Goal: Check status: Check status

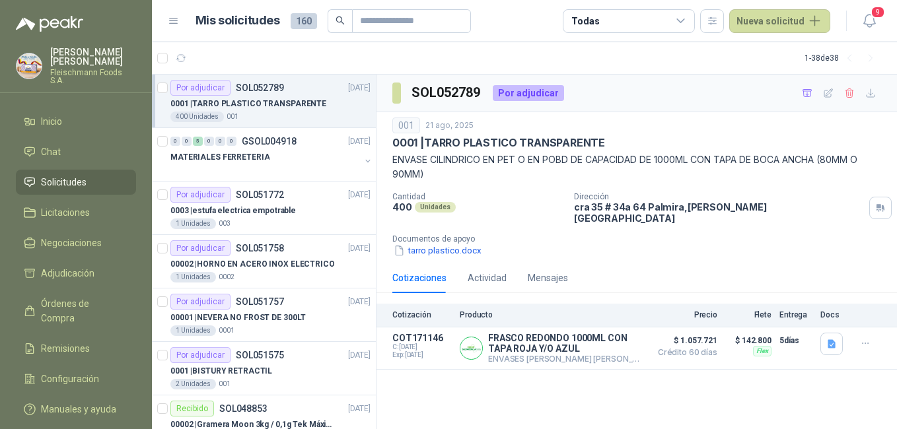
scroll to position [7, 0]
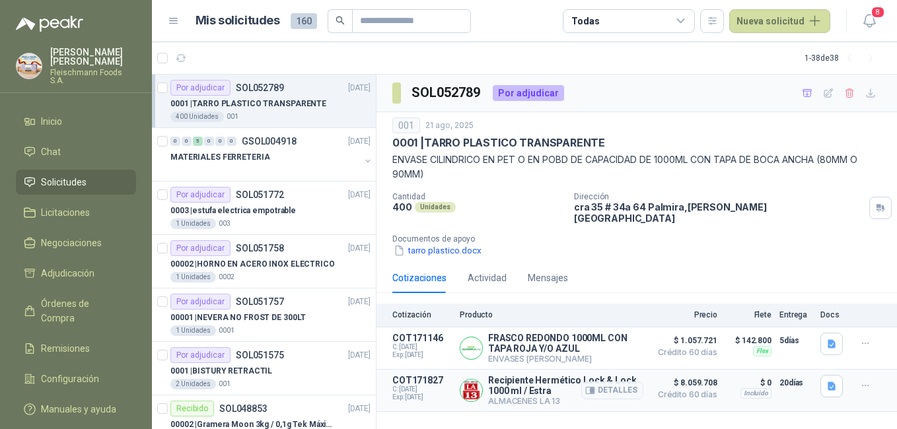
click at [528, 375] on p "Recipiente Hermético Lock & Lock 1000 ml / Estra" at bounding box center [565, 385] width 155 height 21
click at [830, 382] on icon "button" at bounding box center [831, 386] width 8 height 9
click at [819, 332] on button "image.png" at bounding box center [804, 336] width 57 height 14
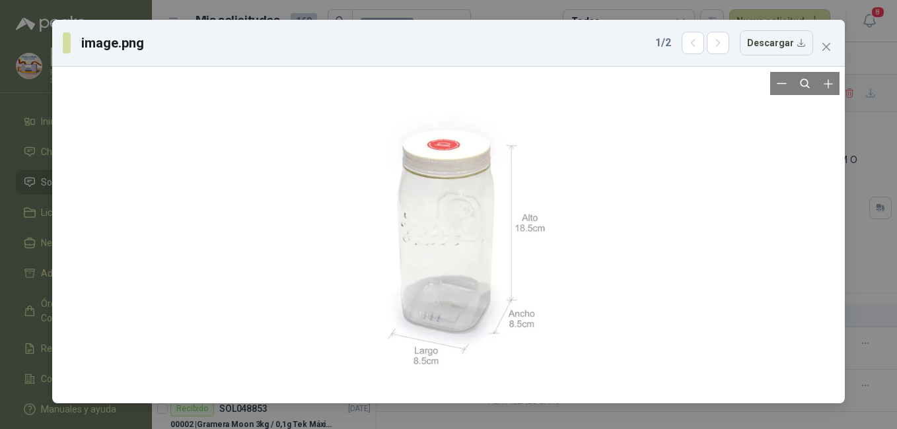
click at [483, 273] on div at bounding box center [448, 235] width 326 height 326
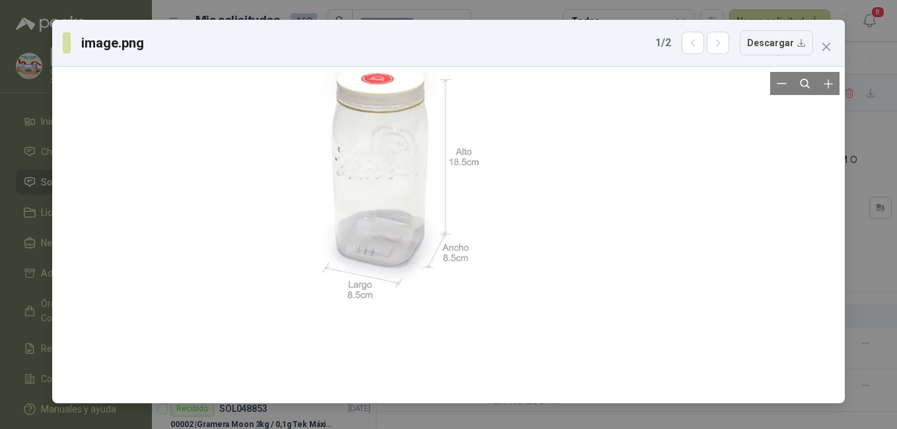
drag, startPoint x: 472, startPoint y: 274, endPoint x: 361, endPoint y: 263, distance: 111.4
click at [361, 263] on div at bounding box center [382, 169] width 326 height 326
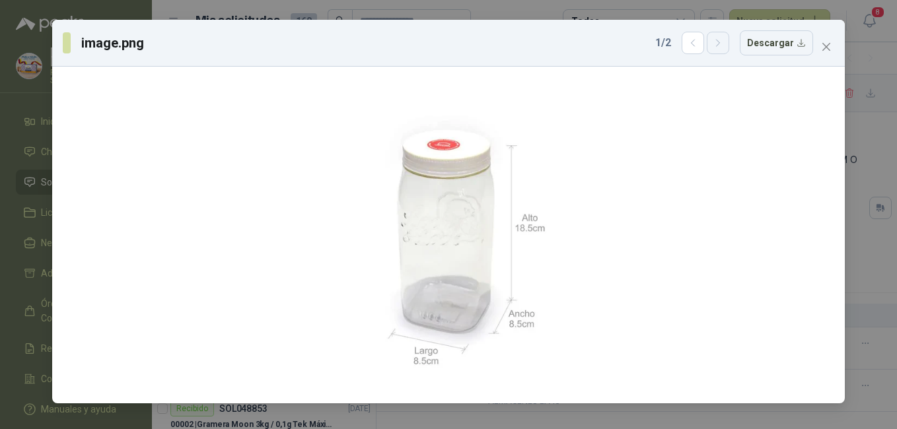
click at [725, 50] on button "button" at bounding box center [717, 43] width 22 height 22
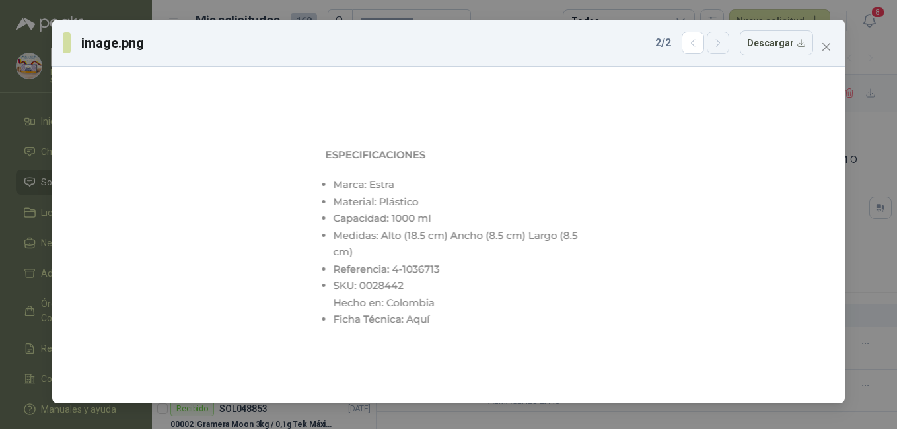
click at [724, 48] on icon "button" at bounding box center [717, 43] width 11 height 11
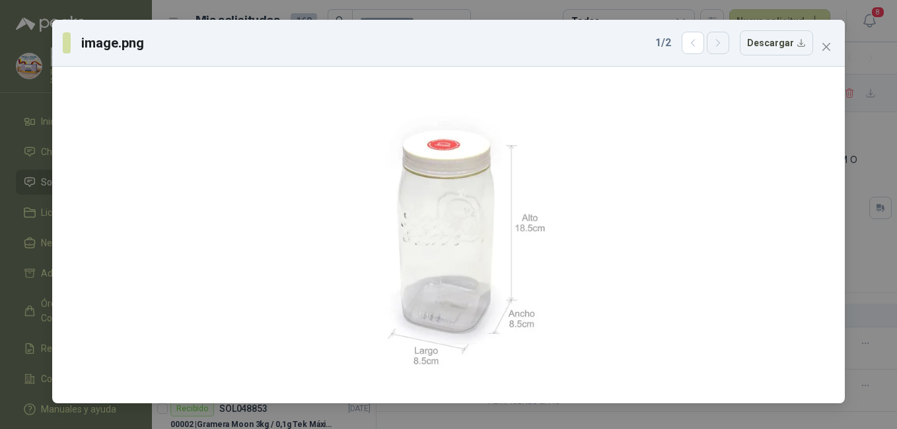
click at [724, 48] on icon "button" at bounding box center [717, 43] width 11 height 11
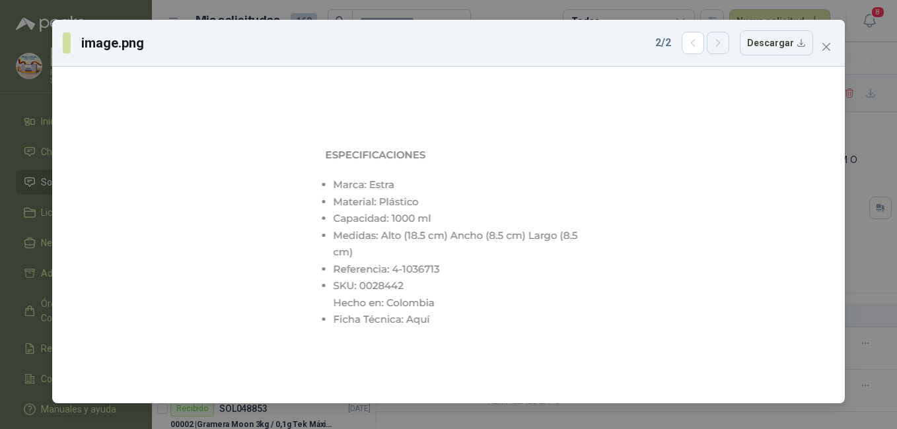
click at [724, 48] on icon "button" at bounding box center [717, 43] width 11 height 11
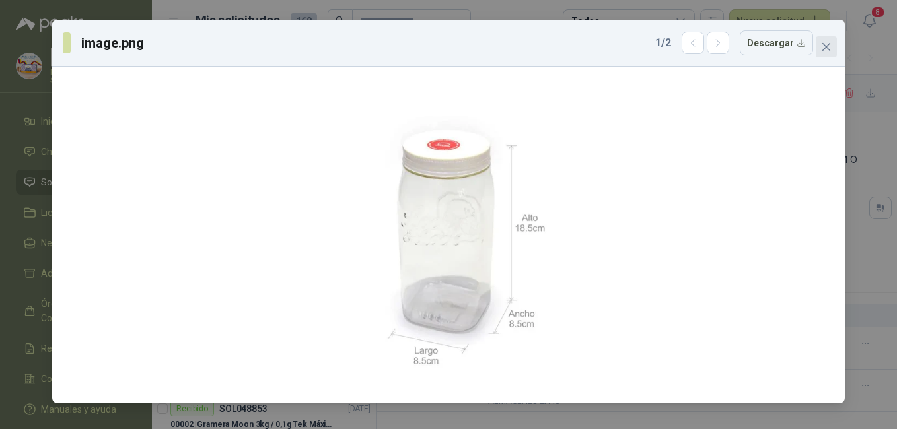
click at [821, 50] on icon "close" at bounding box center [826, 47] width 11 height 11
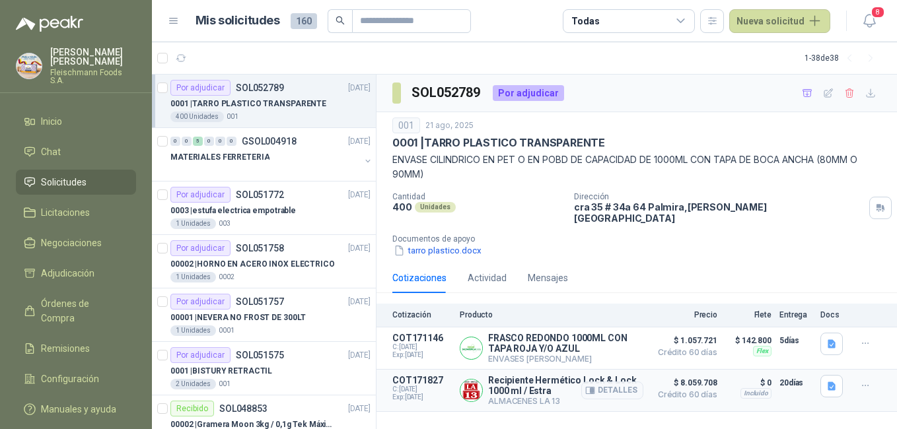
click at [701, 381] on span "$ 8.059.708" at bounding box center [684, 383] width 66 height 16
click at [608, 383] on button "Detalles" at bounding box center [612, 391] width 62 height 18
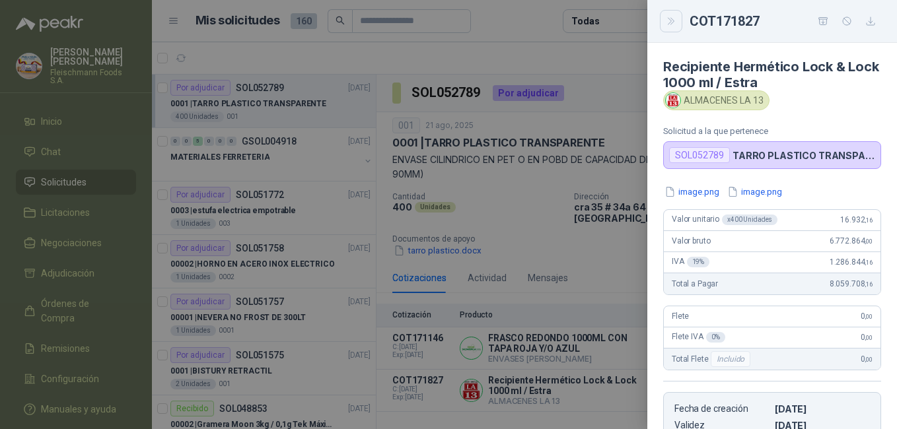
click at [672, 26] on icon "Close" at bounding box center [670, 21] width 11 height 11
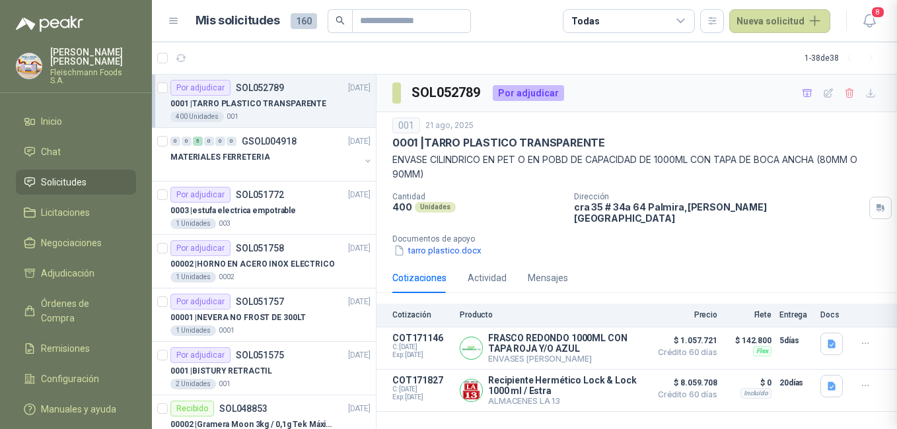
scroll to position [249, 0]
